Goal: Information Seeking & Learning: Learn about a topic

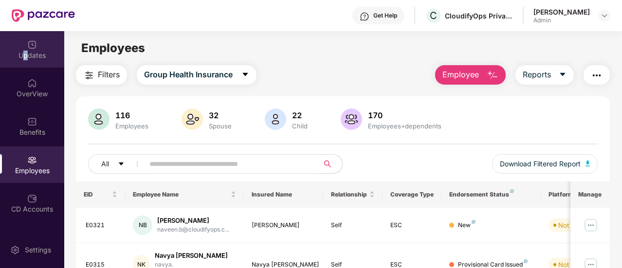
click at [24, 59] on div "Updates" at bounding box center [32, 56] width 64 height 10
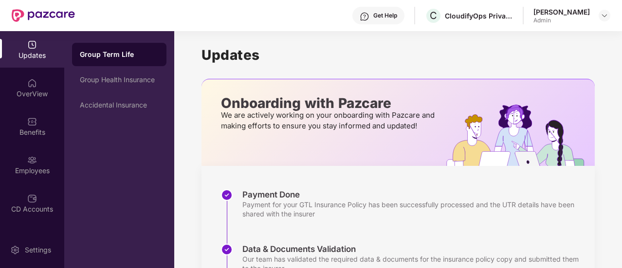
scroll to position [148, 0]
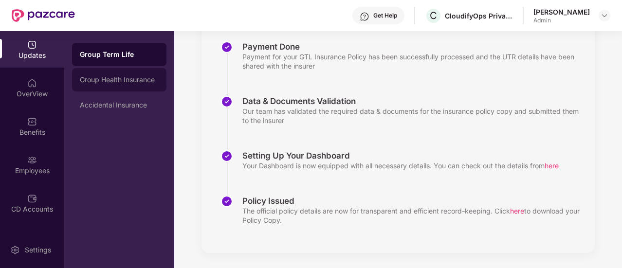
click at [127, 81] on div "Group Health Insurance" at bounding box center [119, 80] width 79 height 8
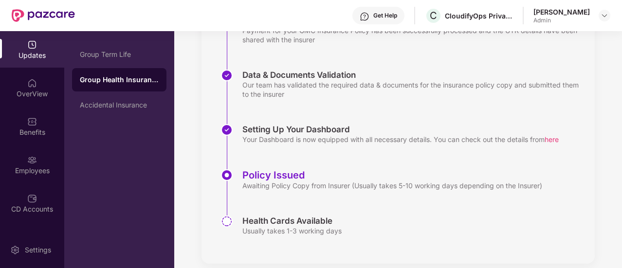
scroll to position [185, 0]
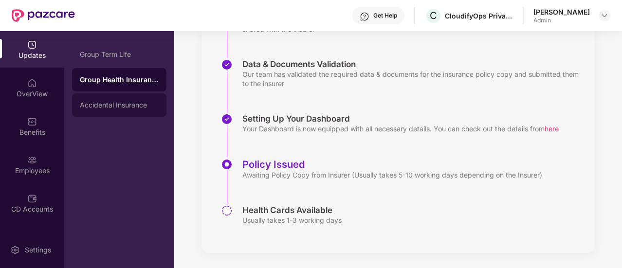
click at [131, 115] on div "Accidental Insurance" at bounding box center [119, 104] width 94 height 23
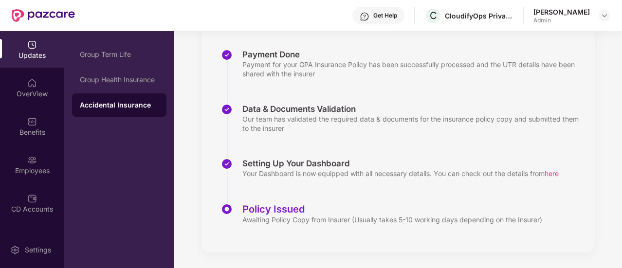
scroll to position [140, 0]
click at [23, 95] on div "OverView" at bounding box center [32, 94] width 64 height 10
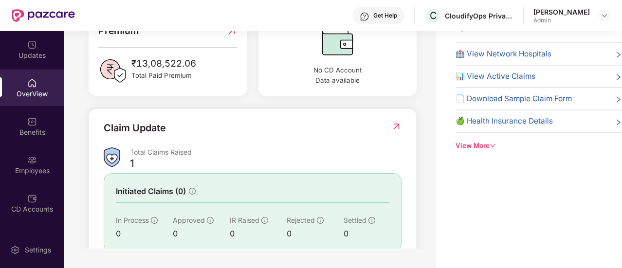
scroll to position [331, 0]
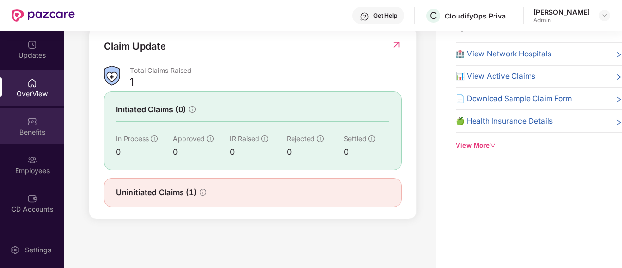
click at [31, 125] on img at bounding box center [32, 122] width 10 height 10
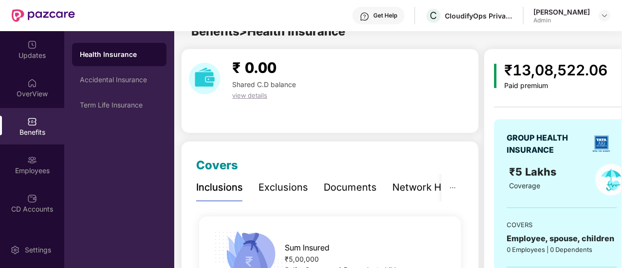
scroll to position [31, 0]
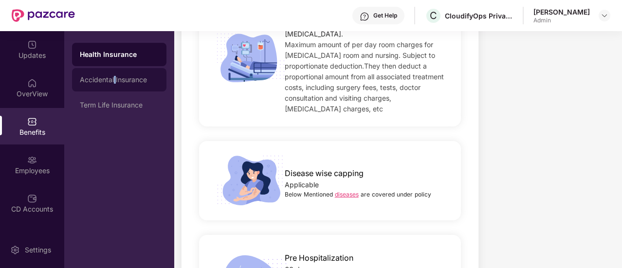
click at [115, 78] on div "Accidental Insurance" at bounding box center [119, 80] width 79 height 8
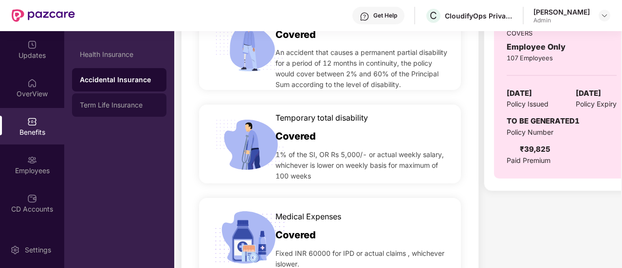
click at [110, 99] on div "Term Life Insurance" at bounding box center [119, 104] width 94 height 23
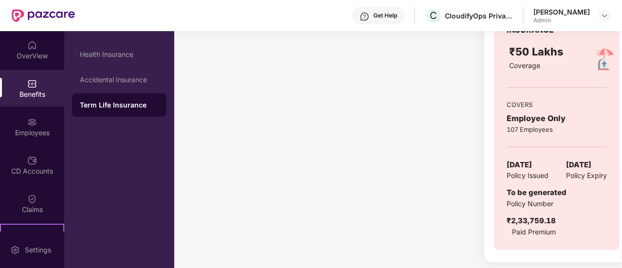
scroll to position [145, 0]
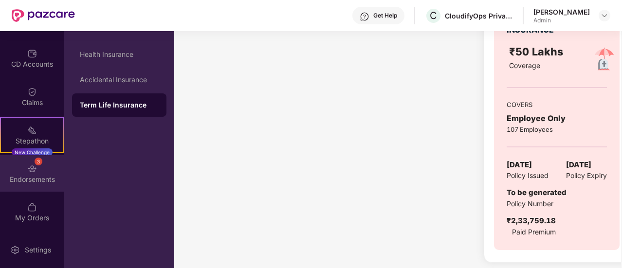
click at [37, 180] on div "Endorsements" at bounding box center [32, 180] width 64 height 10
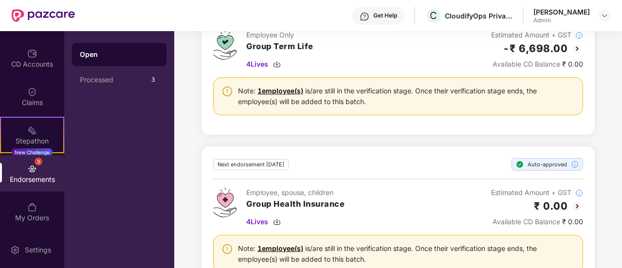
scroll to position [371, 0]
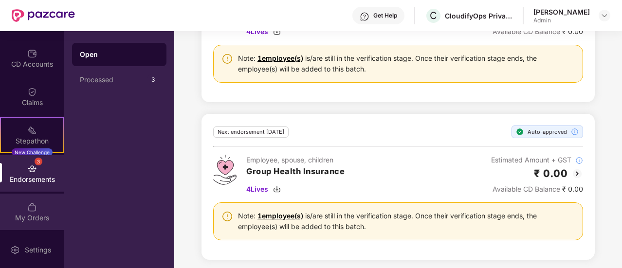
click at [16, 220] on div "My Orders" at bounding box center [32, 218] width 64 height 10
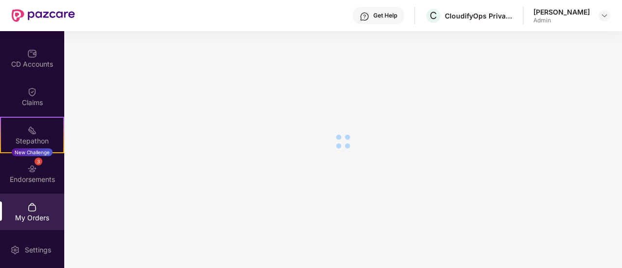
scroll to position [150, 0]
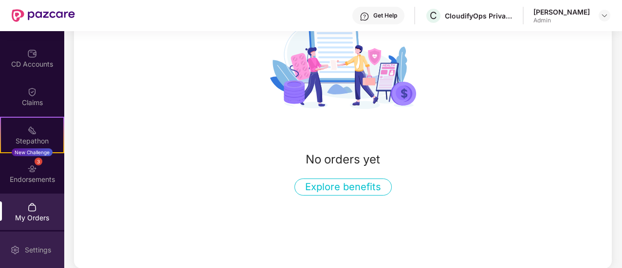
click at [28, 247] on div "Settings" at bounding box center [38, 250] width 32 height 10
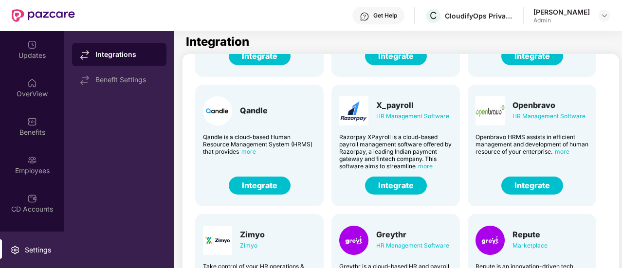
scroll to position [240, 0]
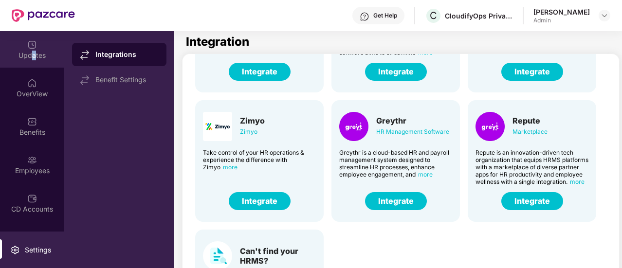
click at [32, 54] on div "Updates" at bounding box center [32, 56] width 64 height 10
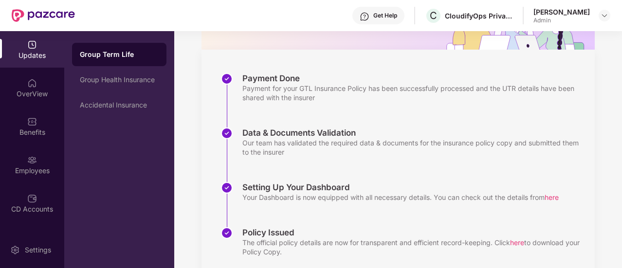
scroll to position [148, 0]
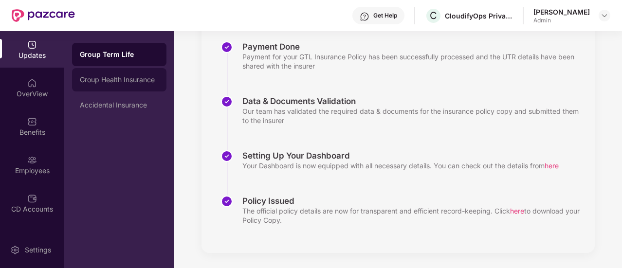
click at [133, 83] on div "Group Health Insurance" at bounding box center [119, 80] width 79 height 8
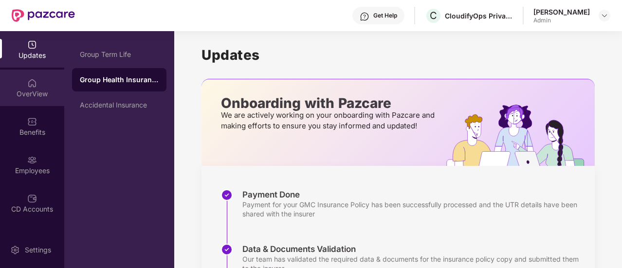
drag, startPoint x: 21, startPoint y: 58, endPoint x: 27, endPoint y: 103, distance: 45.1
click at [24, 80] on div "Updates OverView Benefits Employees CD Accounts Claims Stepathon New Challenge …" at bounding box center [32, 131] width 64 height 201
click at [27, 103] on div "OverView" at bounding box center [32, 88] width 64 height 37
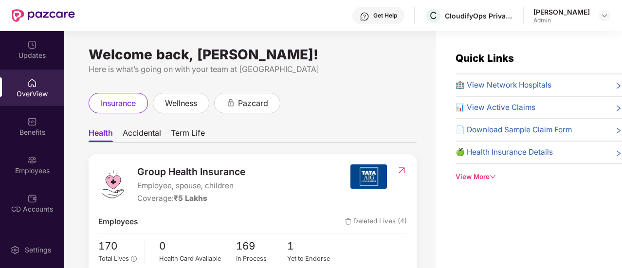
click at [133, 136] on span "Accidental" at bounding box center [142, 135] width 38 height 14
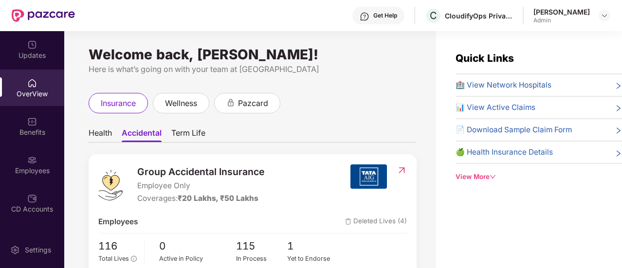
click at [110, 137] on span "Health" at bounding box center [100, 135] width 23 height 14
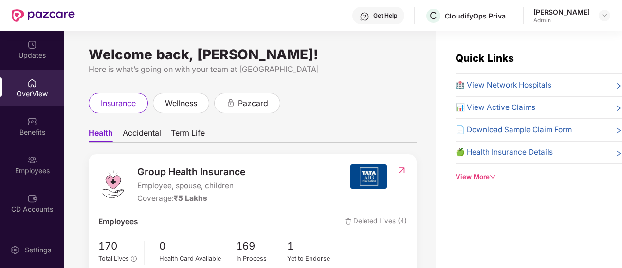
scroll to position [49, 0]
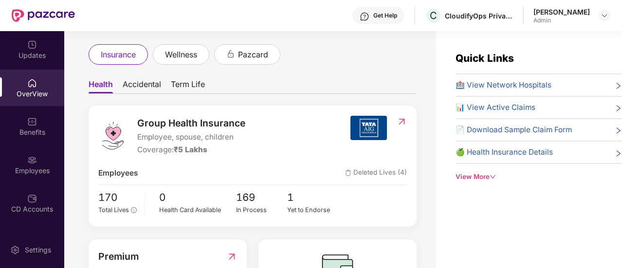
click at [373, 130] on img at bounding box center [368, 128] width 37 height 24
click at [401, 120] on img at bounding box center [402, 122] width 10 height 10
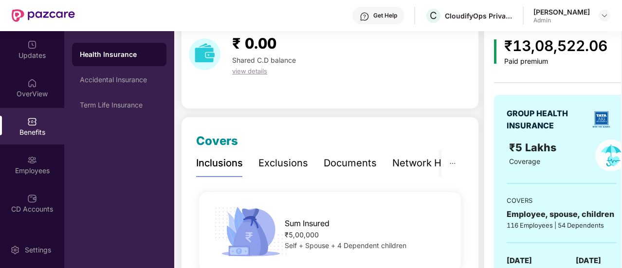
scroll to position [97, 0]
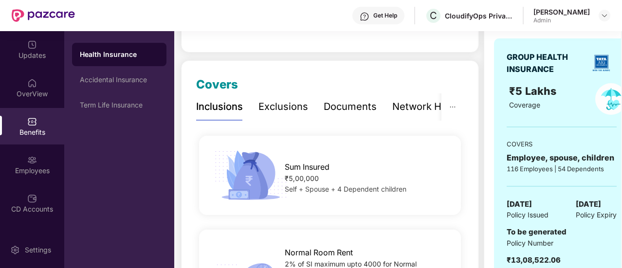
click at [330, 110] on div "Documents" at bounding box center [350, 106] width 53 height 15
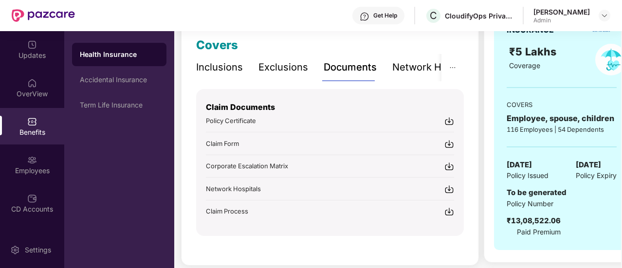
scroll to position [146, 0]
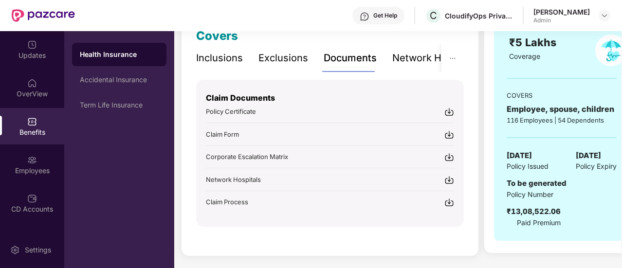
click at [239, 112] on span "Policy Certificate" at bounding box center [231, 112] width 50 height 8
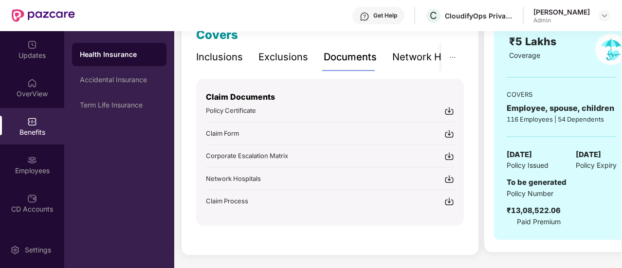
scroll to position [148, 0]
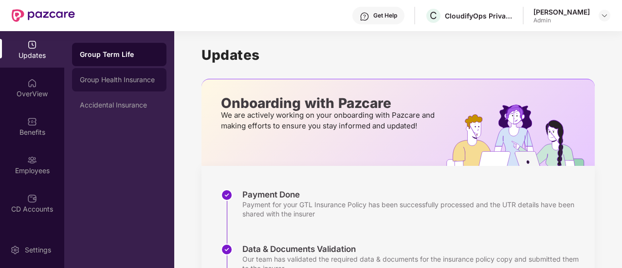
click at [98, 82] on div "Group Health Insurance" at bounding box center [119, 80] width 79 height 8
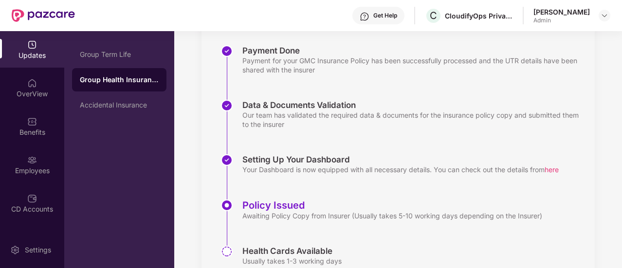
scroll to position [185, 0]
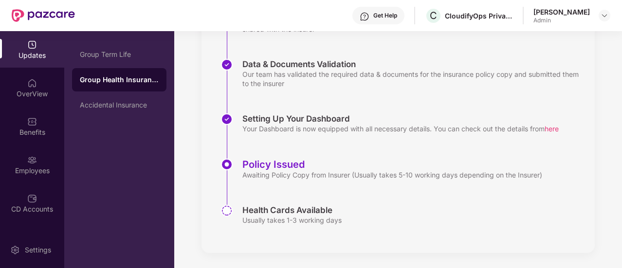
click at [282, 166] on div "Policy Issued" at bounding box center [392, 165] width 300 height 12
click at [130, 61] on div "Group Term Life" at bounding box center [119, 54] width 94 height 23
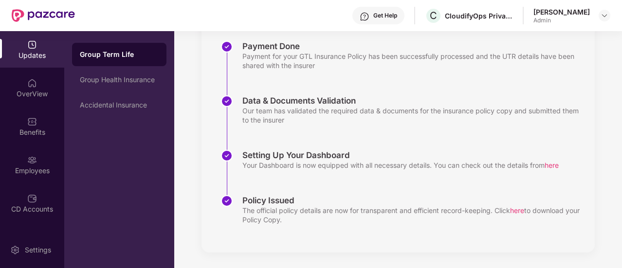
scroll to position [148, 0]
click at [254, 210] on div "The official policy details are now for transparent and efficient record-keepin…" at bounding box center [413, 215] width 343 height 18
click at [255, 210] on div "The official policy details are now for transparent and efficient record-keepin…" at bounding box center [413, 215] width 343 height 18
click at [323, 218] on div "The official policy details are now for transparent and efficient record-keepin…" at bounding box center [413, 215] width 343 height 18
click at [521, 211] on span "here" at bounding box center [517, 211] width 14 height 8
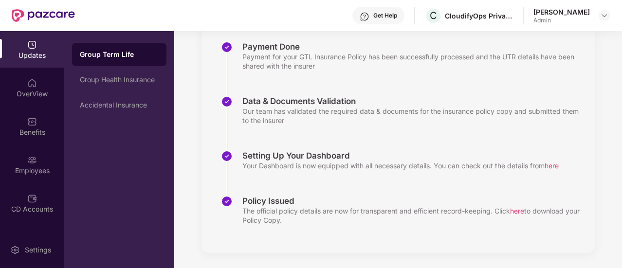
click at [521, 209] on span "here" at bounding box center [517, 211] width 14 height 8
click at [518, 210] on span "here" at bounding box center [517, 211] width 14 height 8
click at [524, 209] on span "here" at bounding box center [517, 211] width 14 height 8
click at [523, 208] on span "here" at bounding box center [517, 211] width 14 height 8
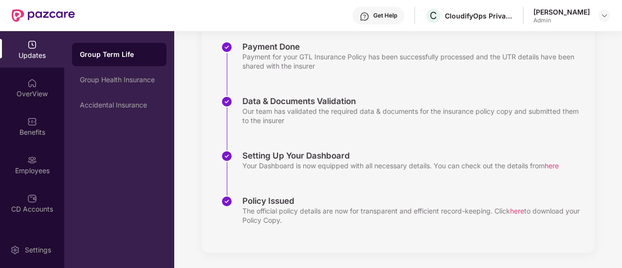
click at [520, 211] on span "here" at bounding box center [517, 211] width 14 height 8
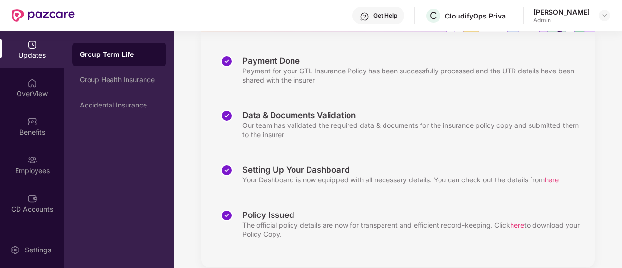
scroll to position [148, 0]
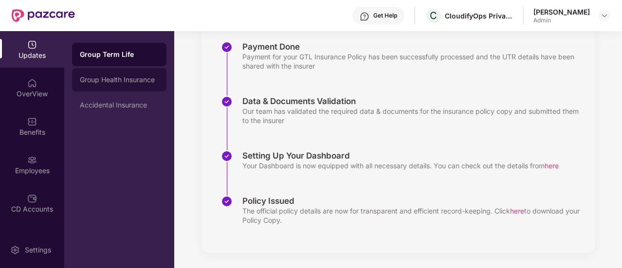
click at [95, 78] on div "Group Health Insurance" at bounding box center [119, 80] width 79 height 8
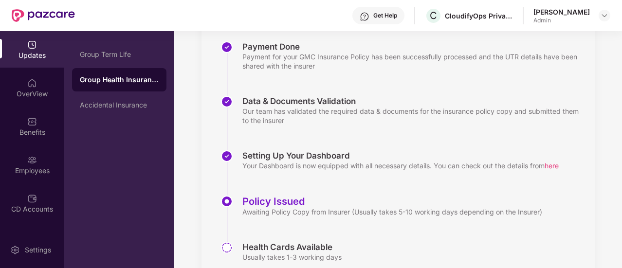
scroll to position [185, 0]
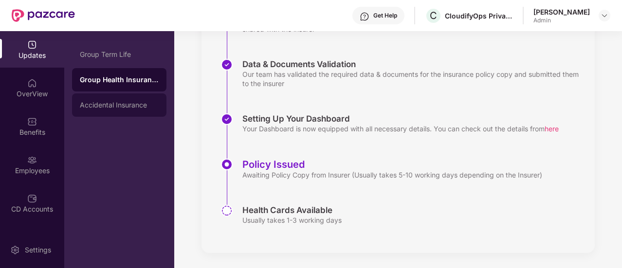
click at [116, 105] on div "Accidental Insurance" at bounding box center [119, 105] width 79 height 8
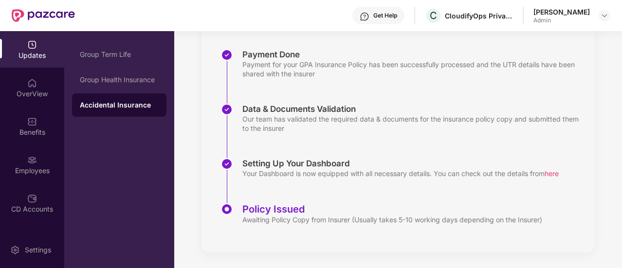
scroll to position [140, 0]
click at [123, 61] on div "Group Term Life" at bounding box center [119, 54] width 94 height 23
